Goal: Task Accomplishment & Management: Manage account settings

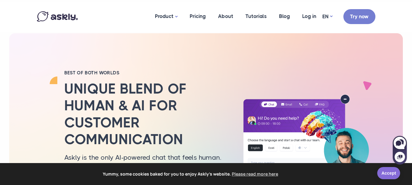
click at [394, 171] on link "Accept" at bounding box center [389, 173] width 23 height 12
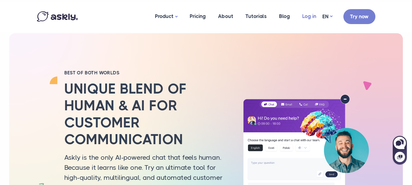
click at [304, 15] on link "Log in" at bounding box center [309, 17] width 26 height 30
click at [304, 18] on link "Log in" at bounding box center [309, 17] width 26 height 30
